Goal: Task Accomplishment & Management: Use online tool/utility

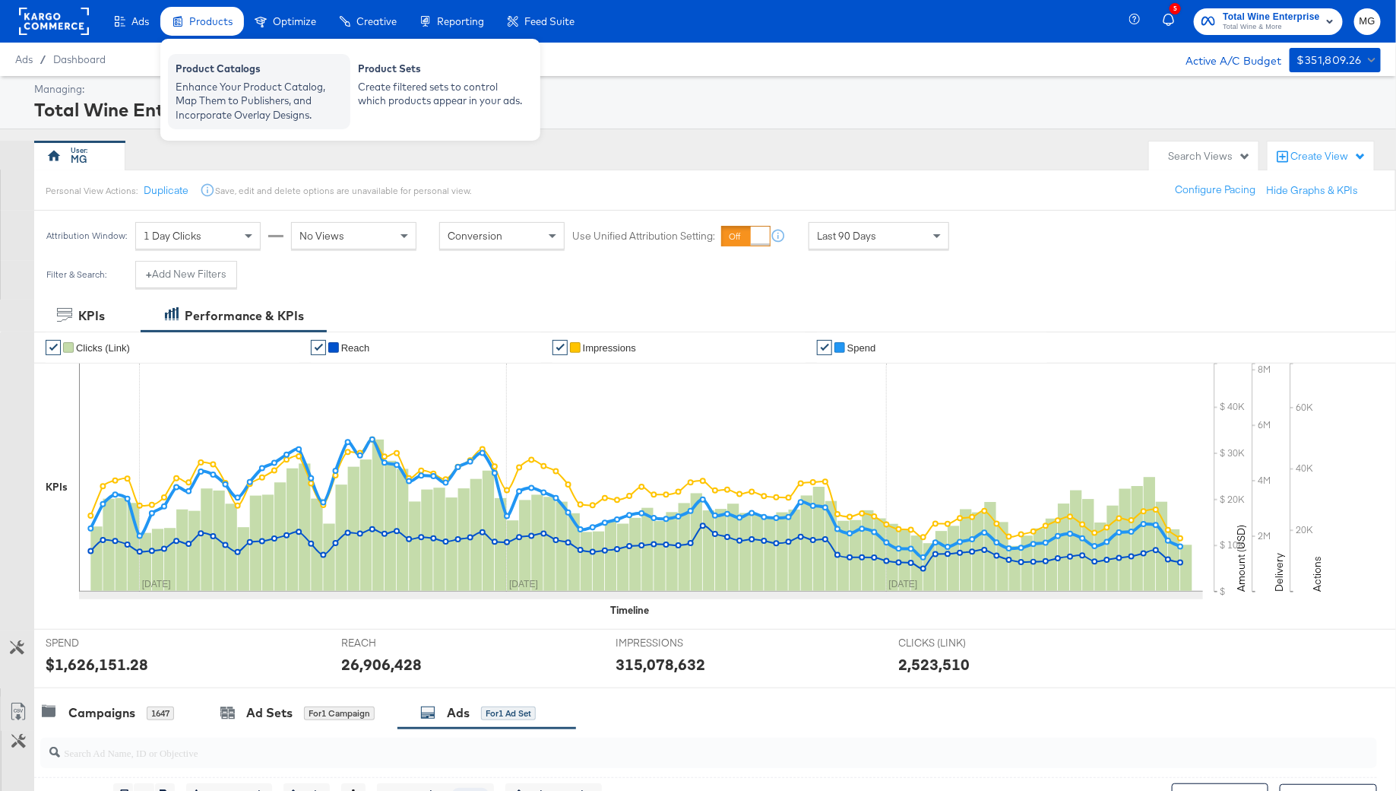
click at [199, 75] on div "Product Catalogs" at bounding box center [259, 71] width 167 height 18
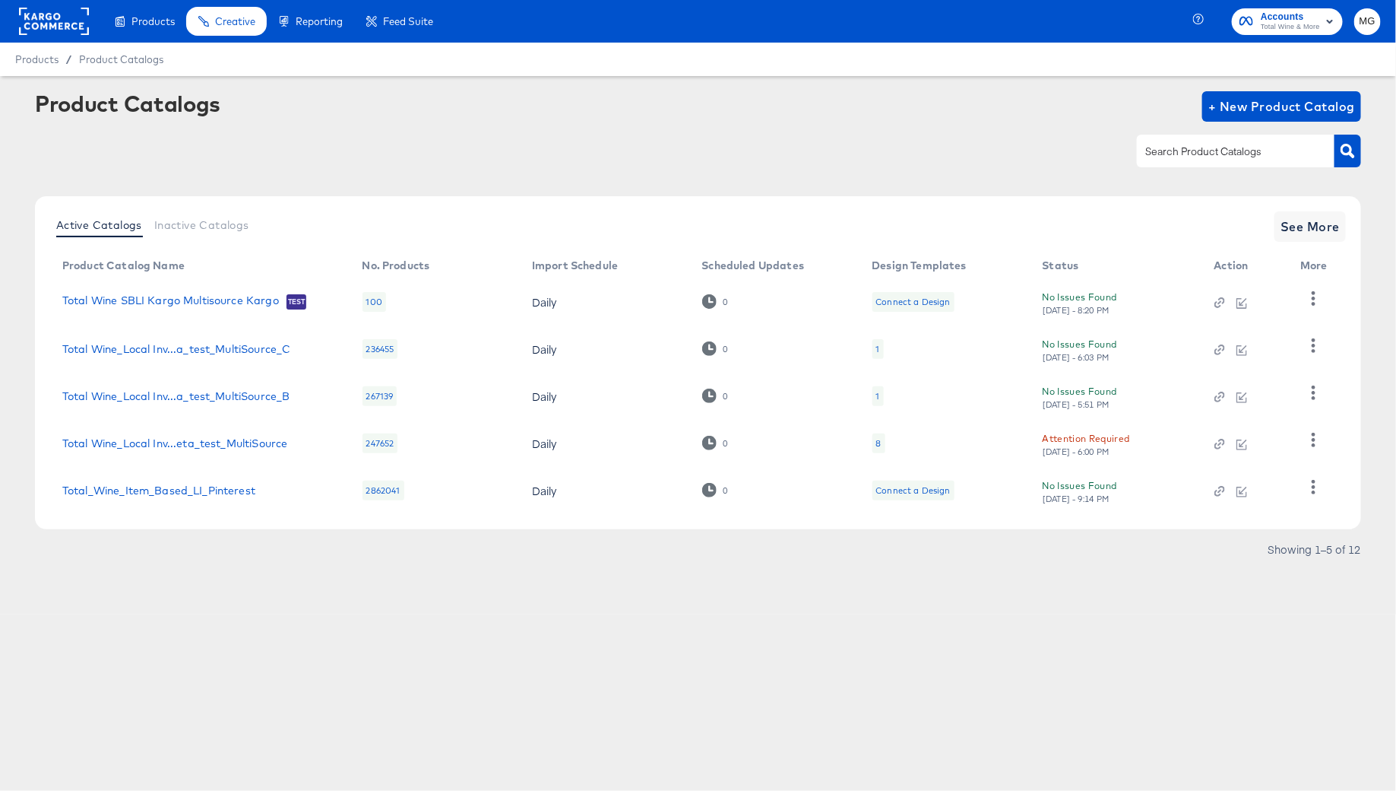
click at [1271, 214] on div "Active Catalogs Inactive Catalogs See More" at bounding box center [698, 226] width 1296 height 30
click at [1288, 223] on span "See More" at bounding box center [1310, 226] width 59 height 21
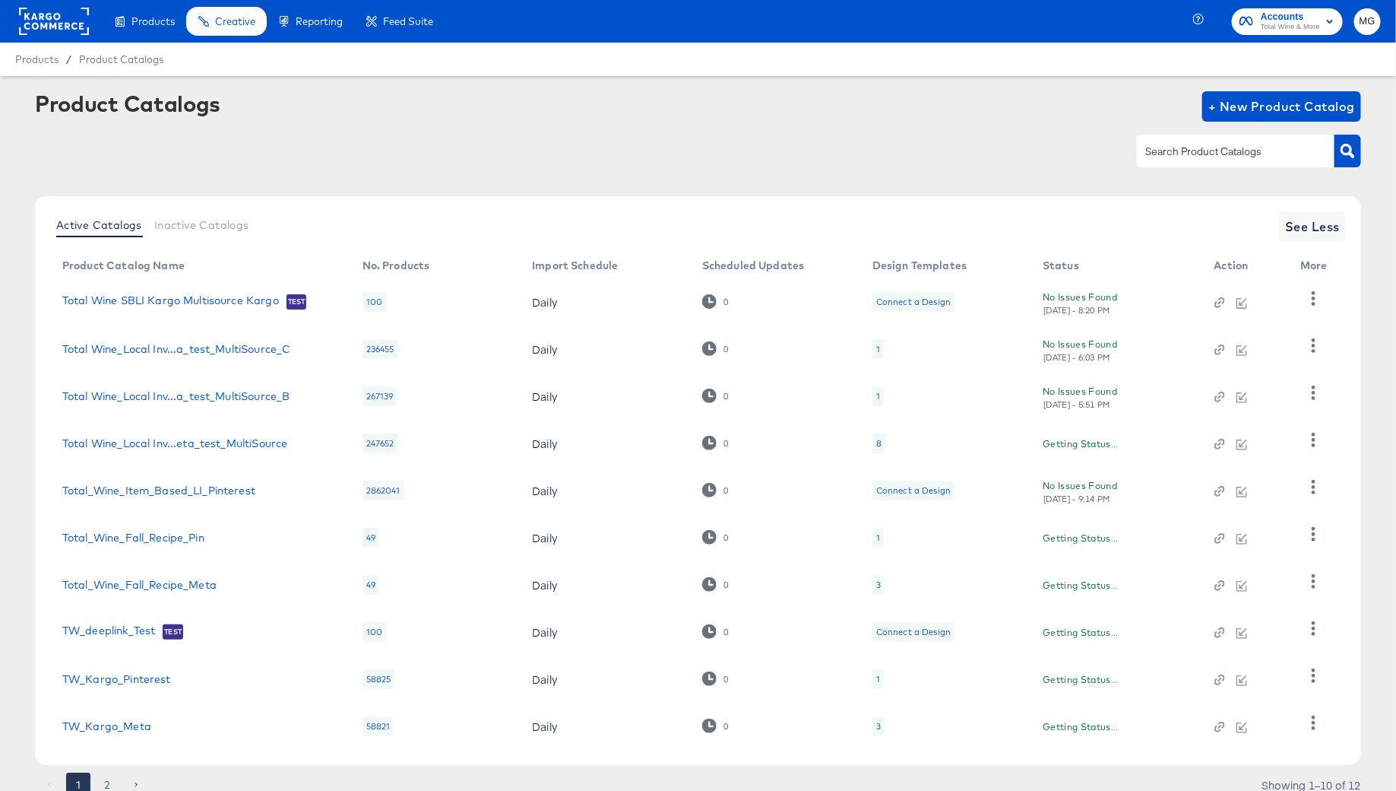
scroll to position [59, 0]
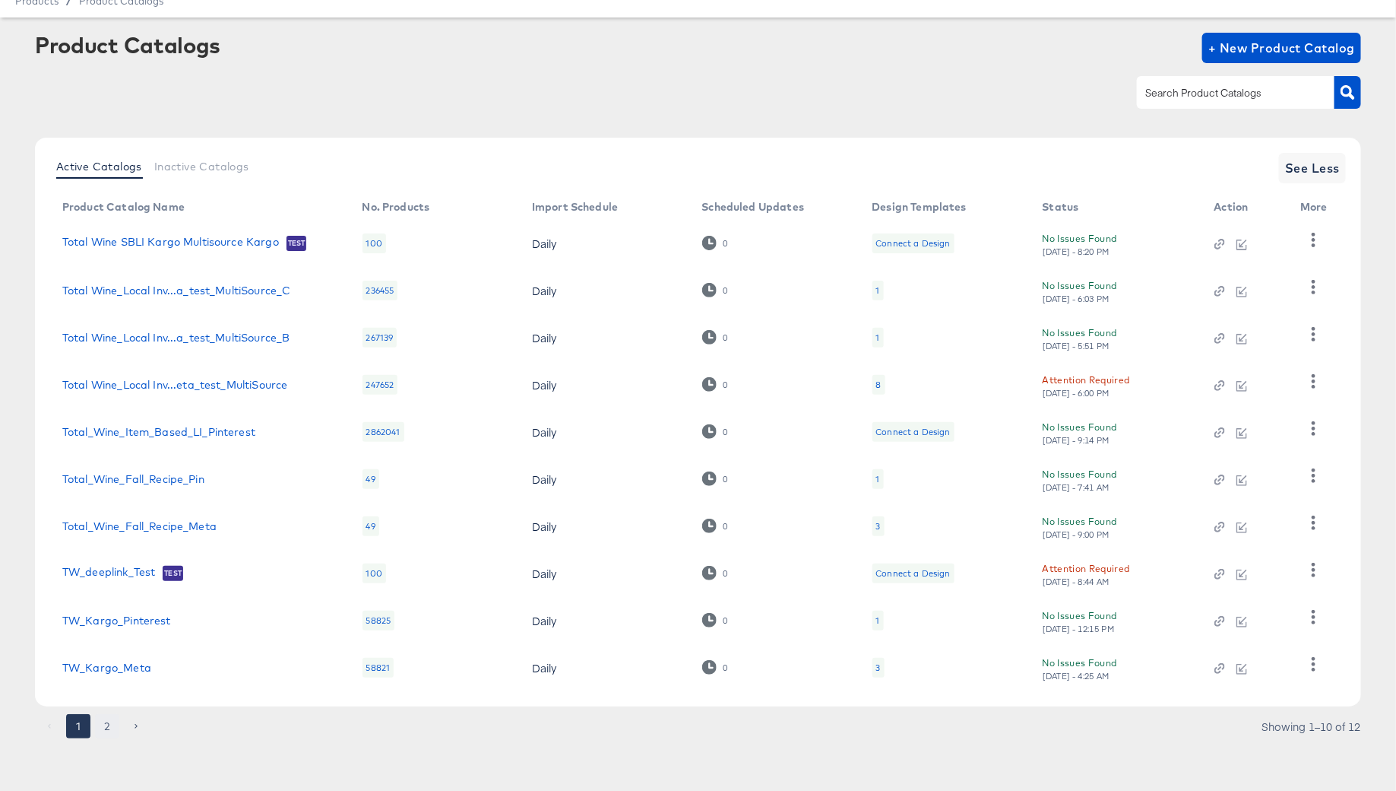
click at [105, 731] on button "2" at bounding box center [107, 726] width 24 height 24
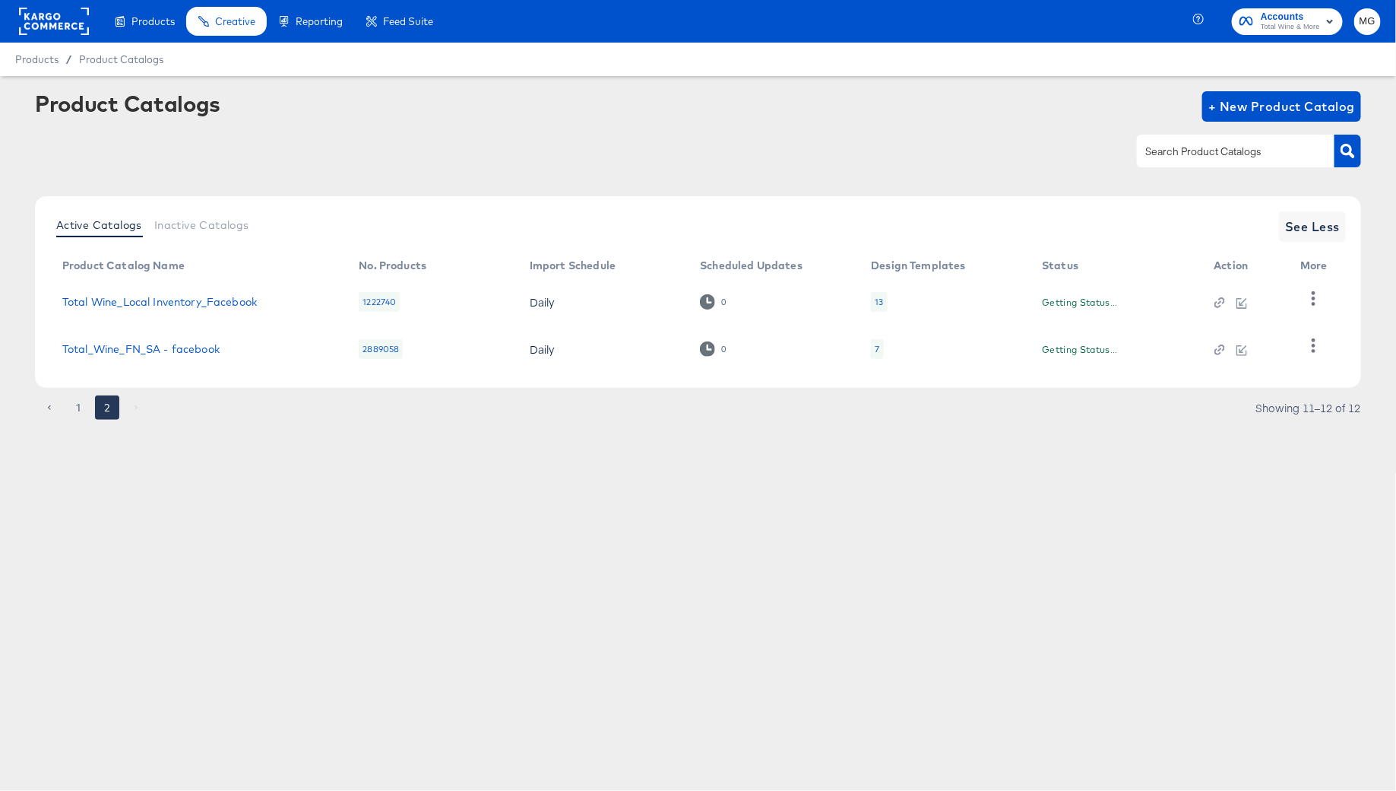
scroll to position [0, 0]
click at [196, 303] on link "Total Wine_Local Inventory_Facebook" at bounding box center [159, 302] width 195 height 12
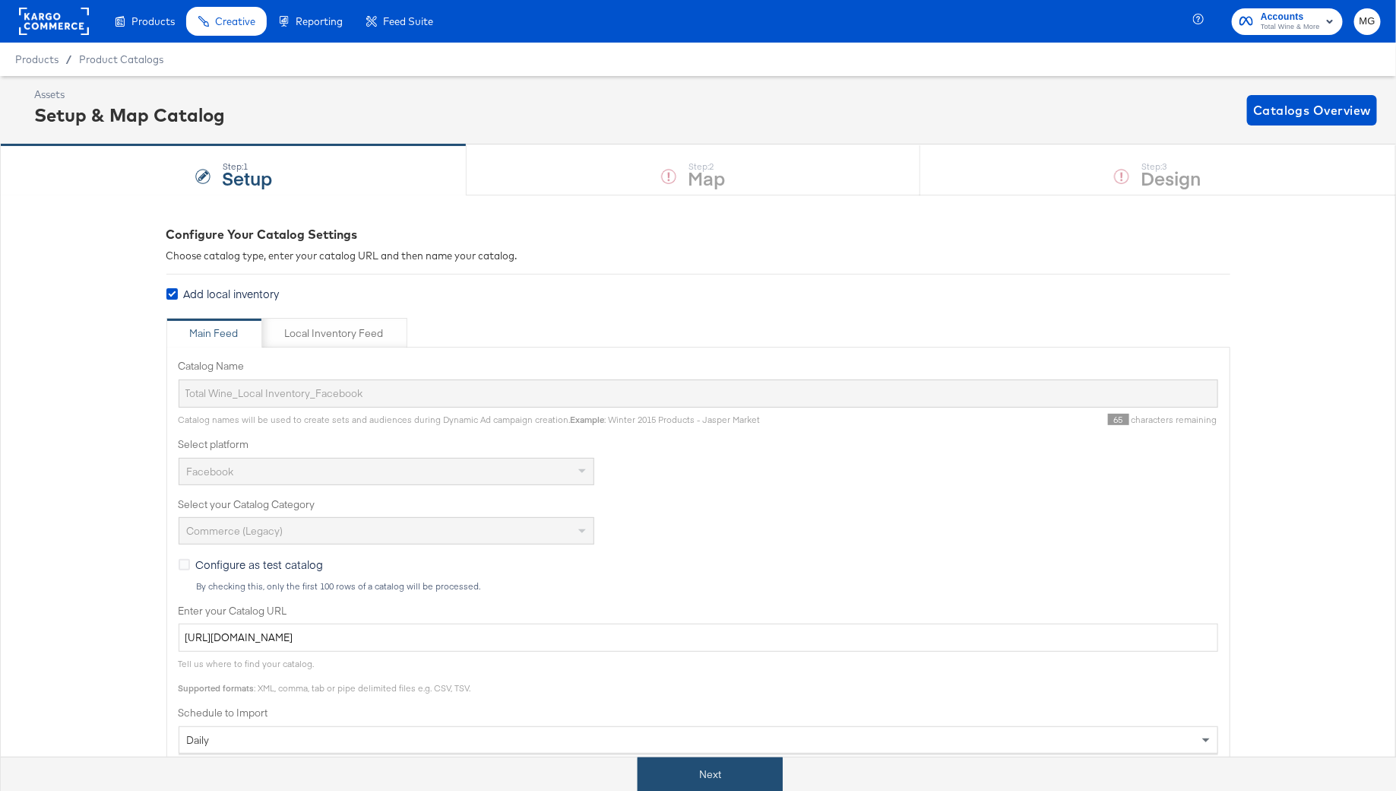
click at [715, 765] on button "Next" at bounding box center [710, 774] width 145 height 34
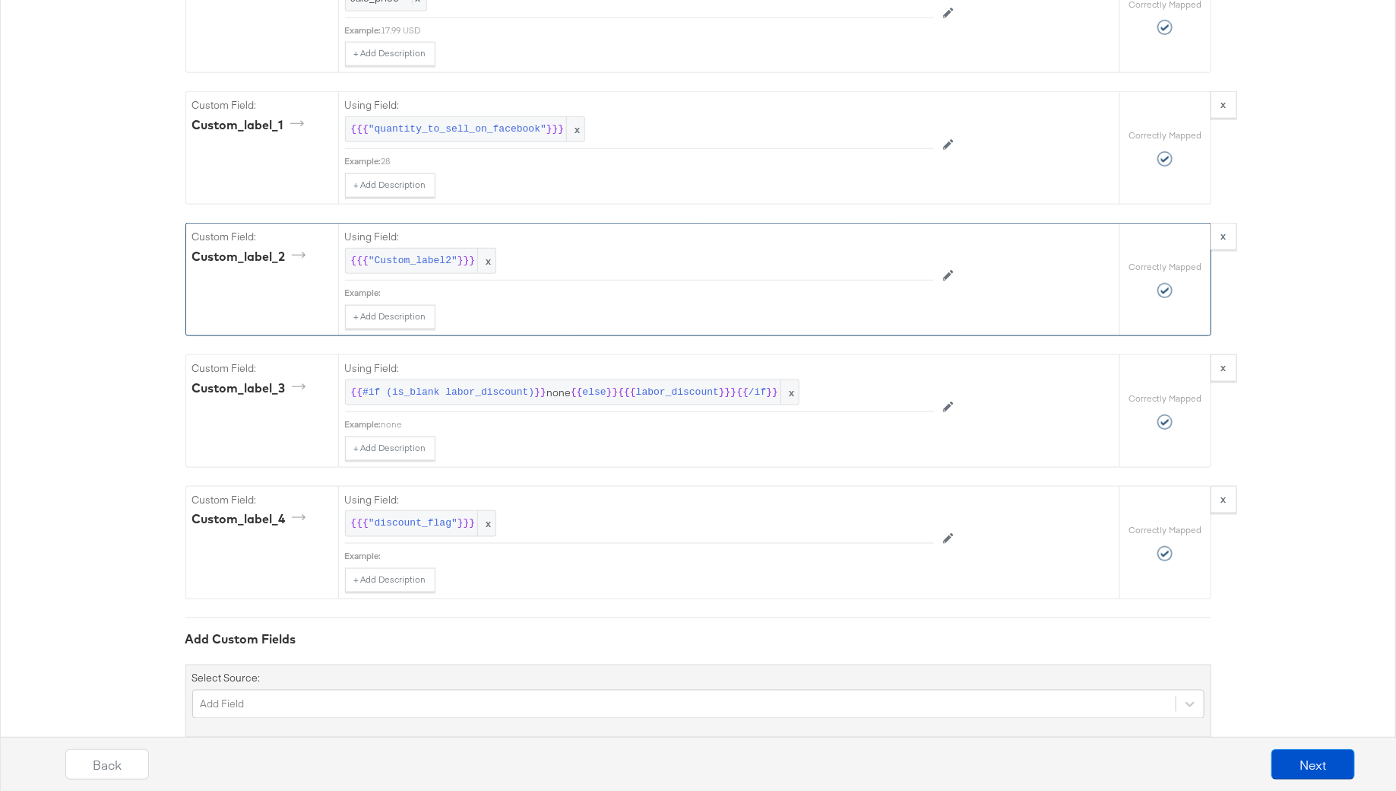
scroll to position [3582, 0]
